Goal: Go to known website: Access a specific website the user already knows

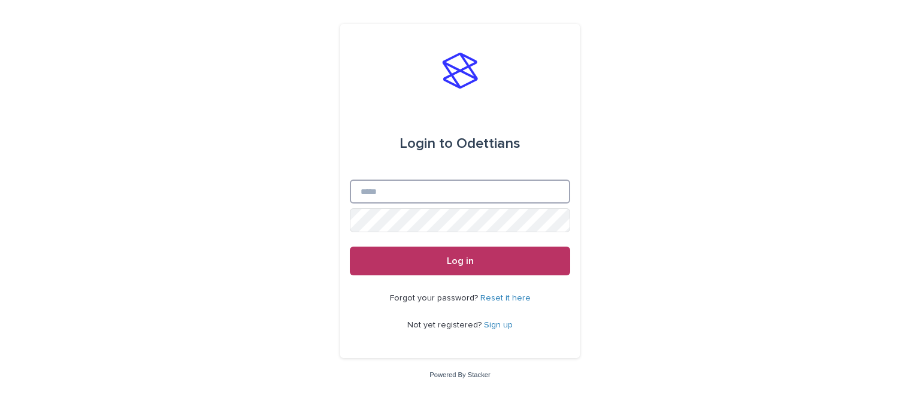
click at [467, 200] on input "Email" at bounding box center [460, 192] width 221 height 24
type input "**********"
click at [350, 247] on button "Log in" at bounding box center [460, 261] width 221 height 29
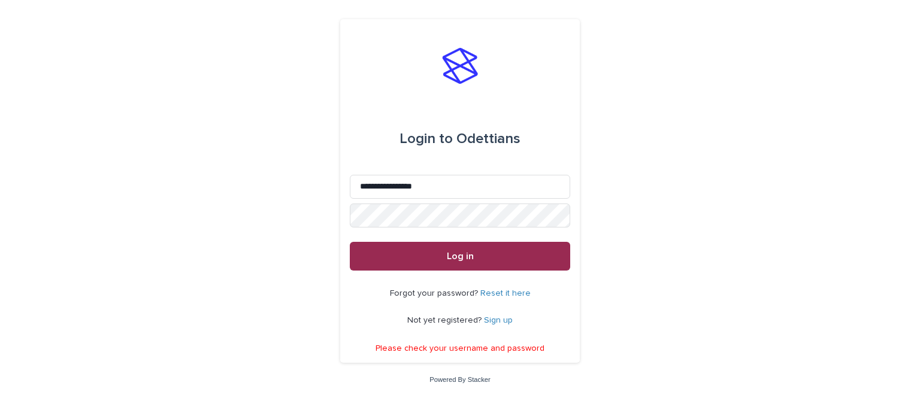
click at [426, 250] on button "Log in" at bounding box center [460, 256] width 221 height 29
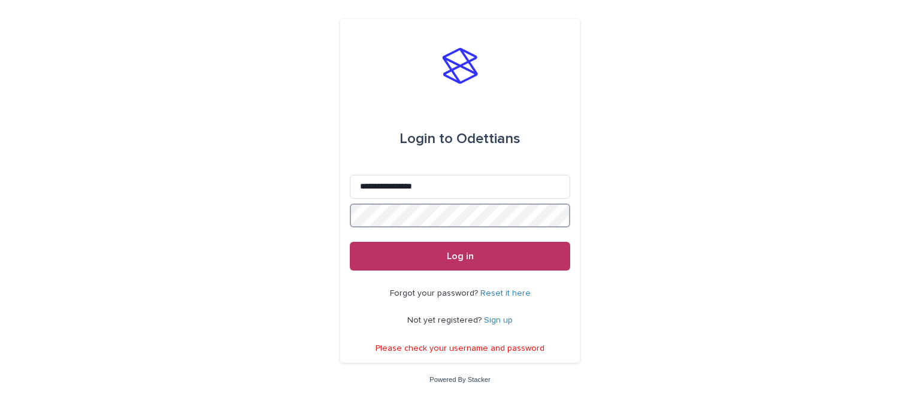
click at [350, 242] on button "Log in" at bounding box center [460, 256] width 221 height 29
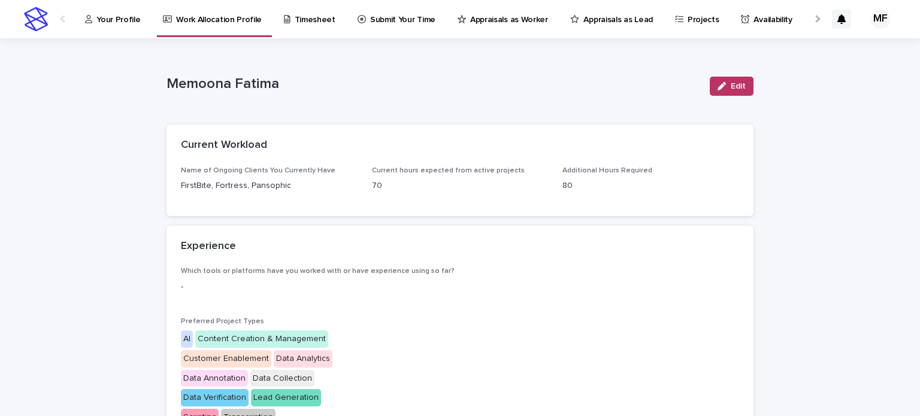
click at [370, 13] on p "Submit Your Time" at bounding box center [402, 12] width 65 height 25
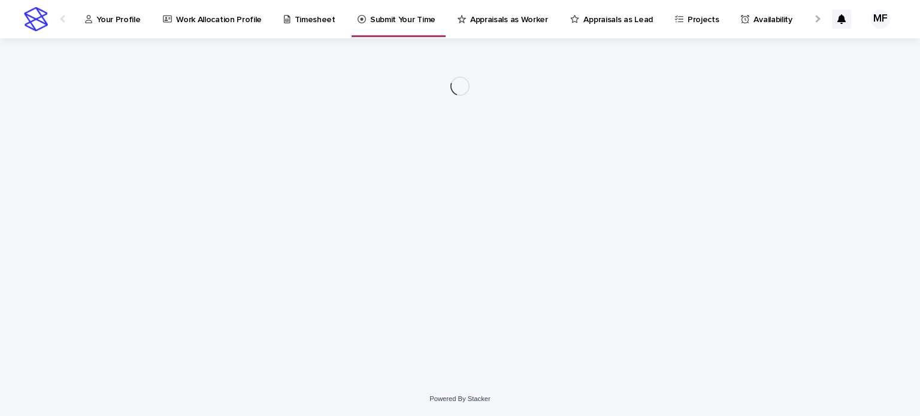
click at [121, 29] on link "Your Profile" at bounding box center [115, 18] width 62 height 37
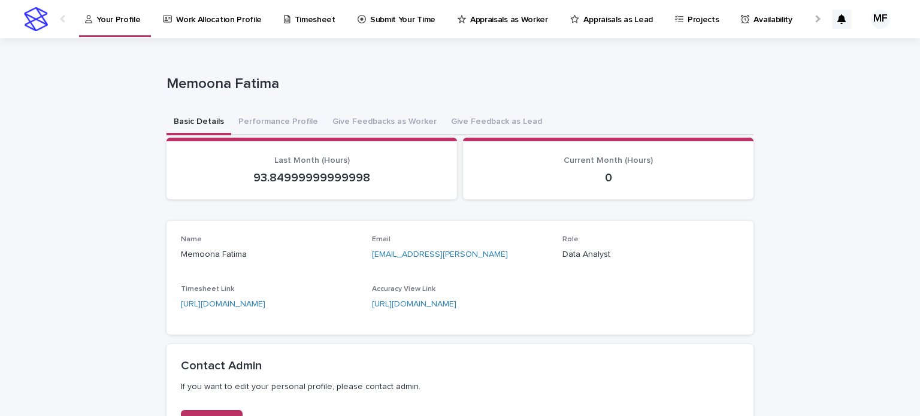
click at [391, 309] on link "[URL][DOMAIN_NAME]" at bounding box center [414, 304] width 84 height 8
